Goal: Task Accomplishment & Management: Manage account settings

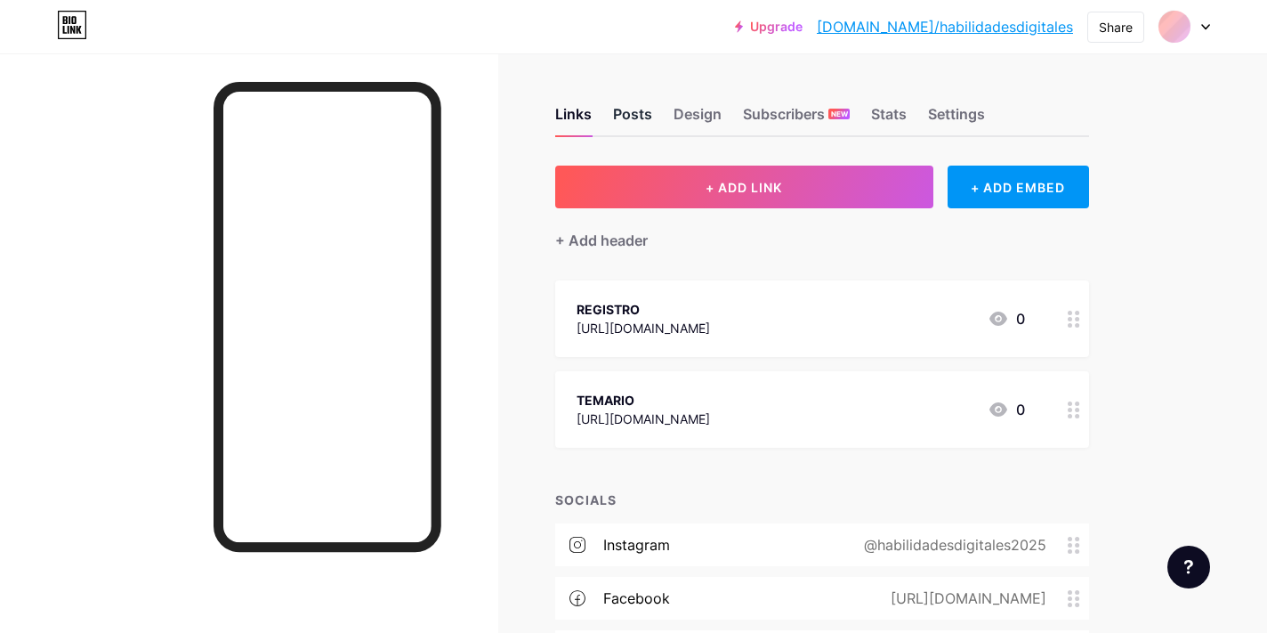
click at [620, 119] on div "Posts" at bounding box center [632, 119] width 39 height 32
click at [722, 116] on div "Links Posts Design Subscribers NEW Stats Settings" at bounding box center [822, 106] width 534 height 62
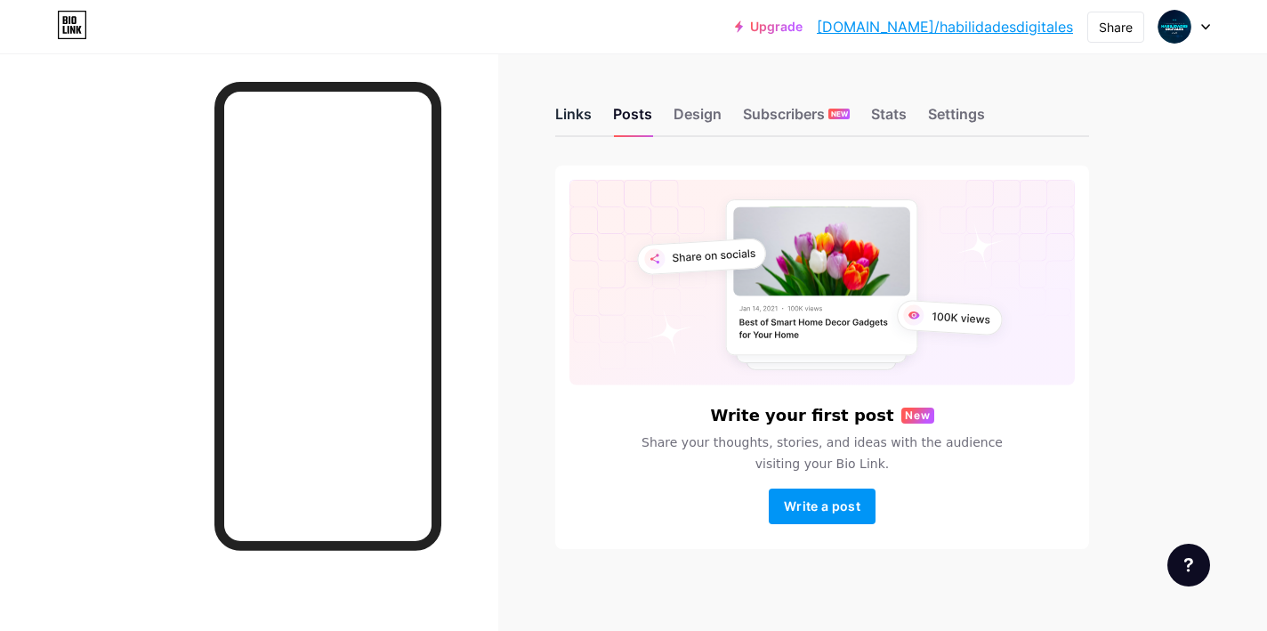
click at [575, 113] on div "Links" at bounding box center [573, 119] width 36 height 32
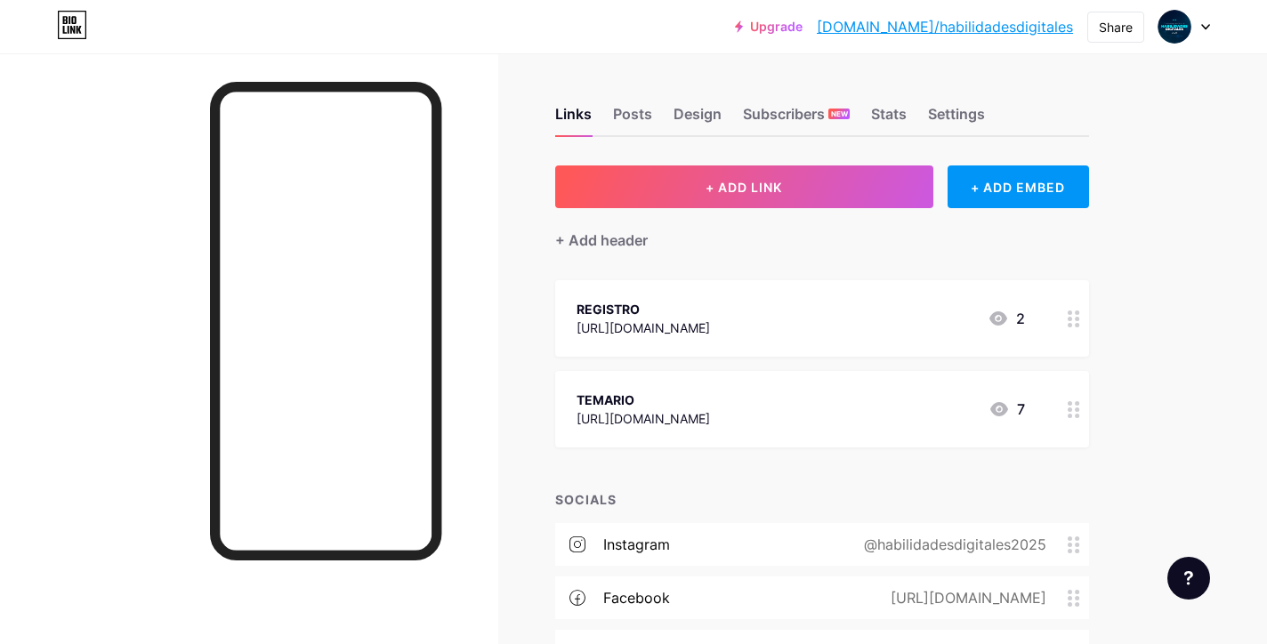
click at [403, 6] on div "Upgrade [DOMAIN_NAME]/habili... [DOMAIN_NAME]/habilidadesdigitales Share Switch…" at bounding box center [633, 26] width 1267 height 53
